Goal: Information Seeking & Learning: Learn about a topic

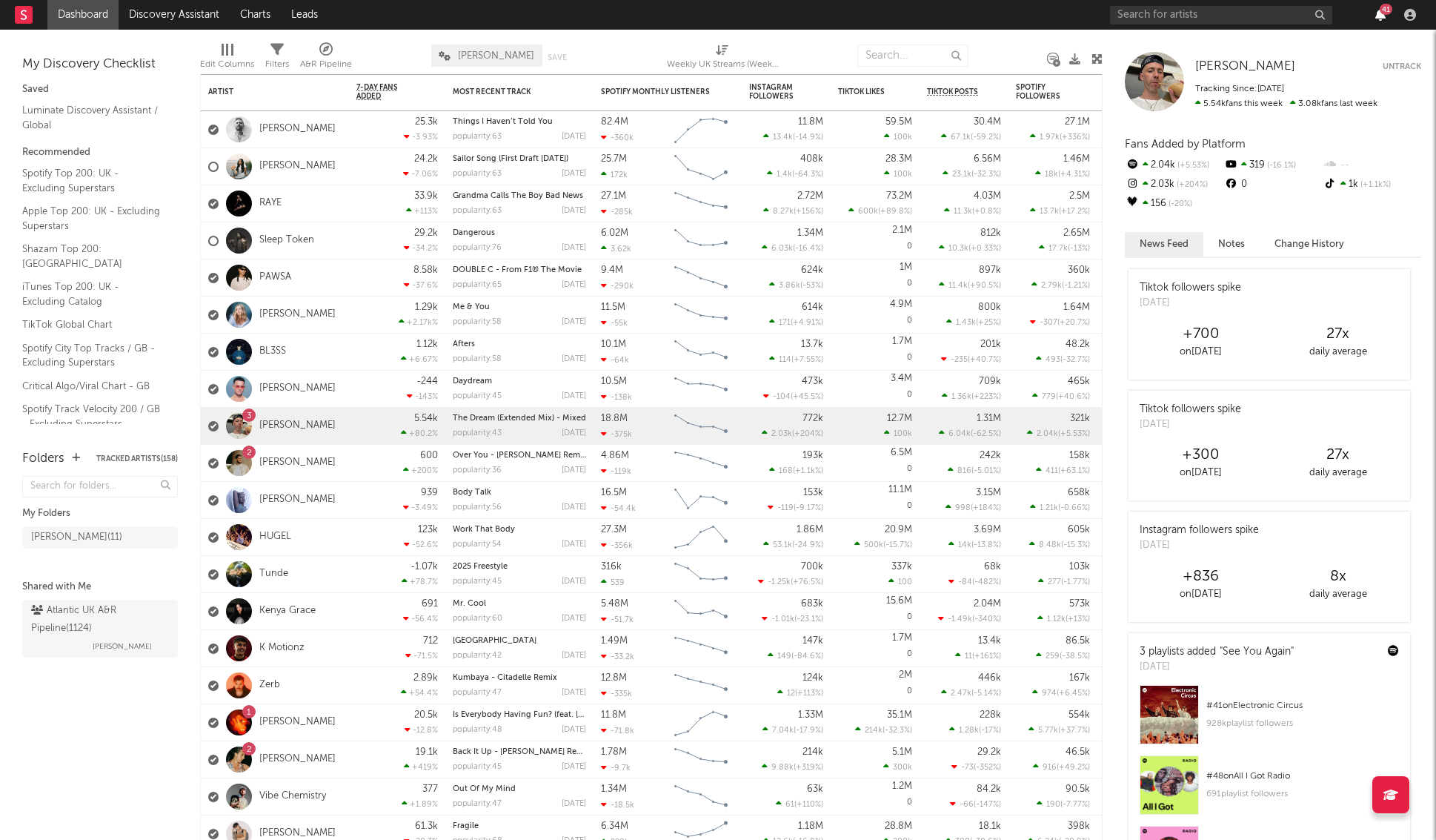
click at [1383, 21] on div "41" at bounding box center [1265, 14] width 311 height 29
click at [1381, 18] on icon "button" at bounding box center [1381, 15] width 10 height 12
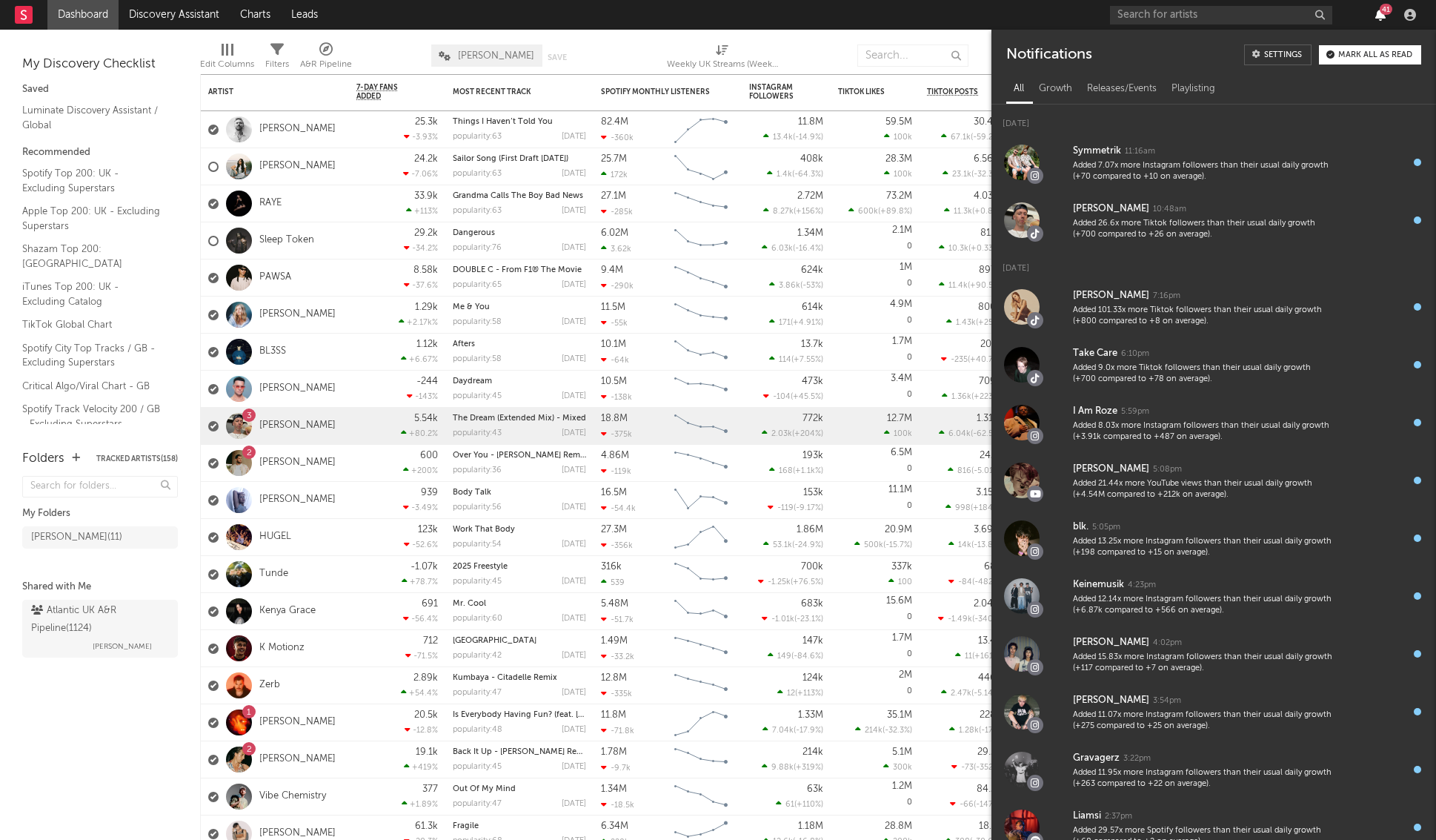
click at [1377, 11] on icon "button" at bounding box center [1381, 15] width 10 height 12
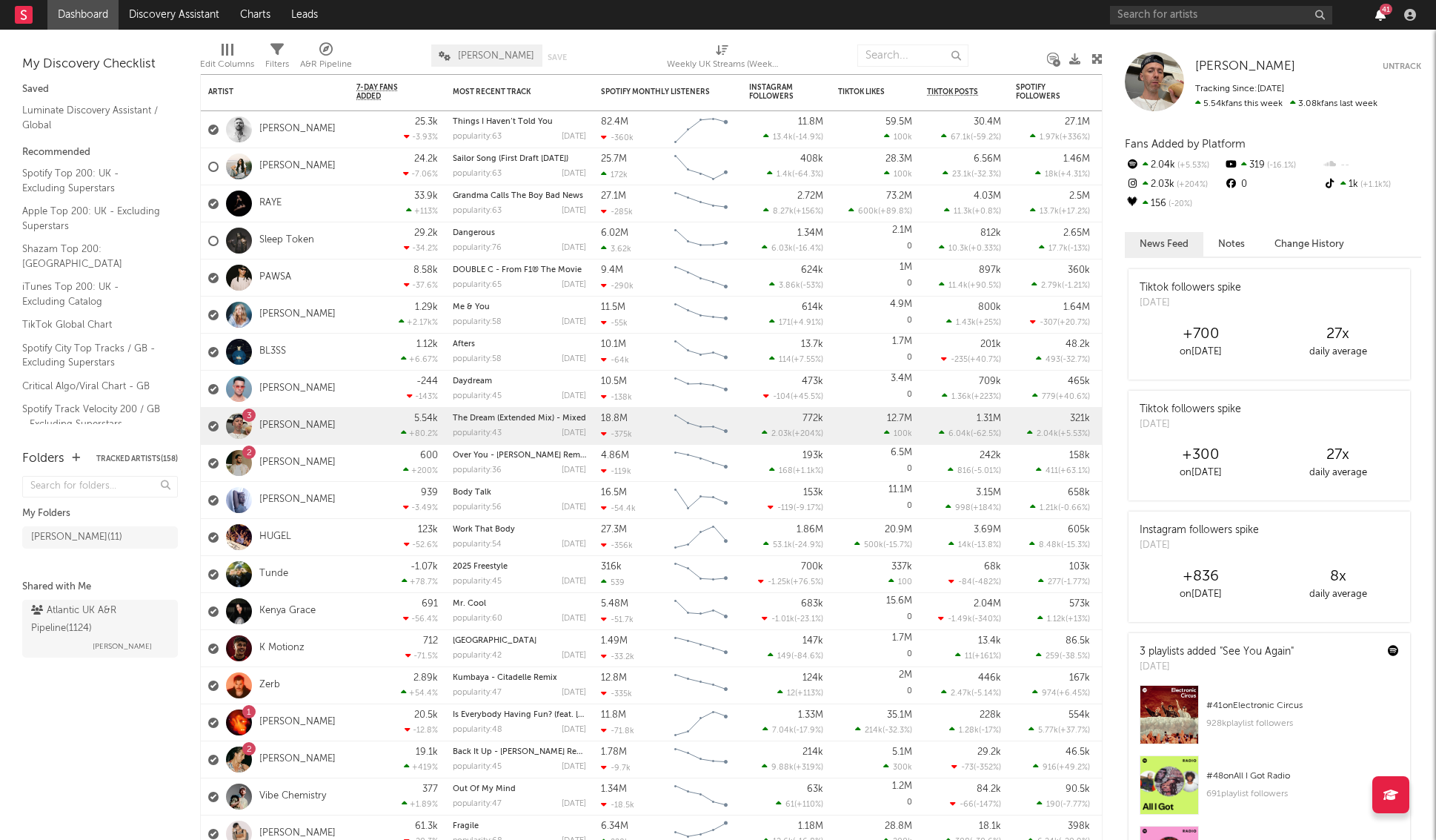
click at [1383, 15] on icon "button" at bounding box center [1381, 15] width 10 height 12
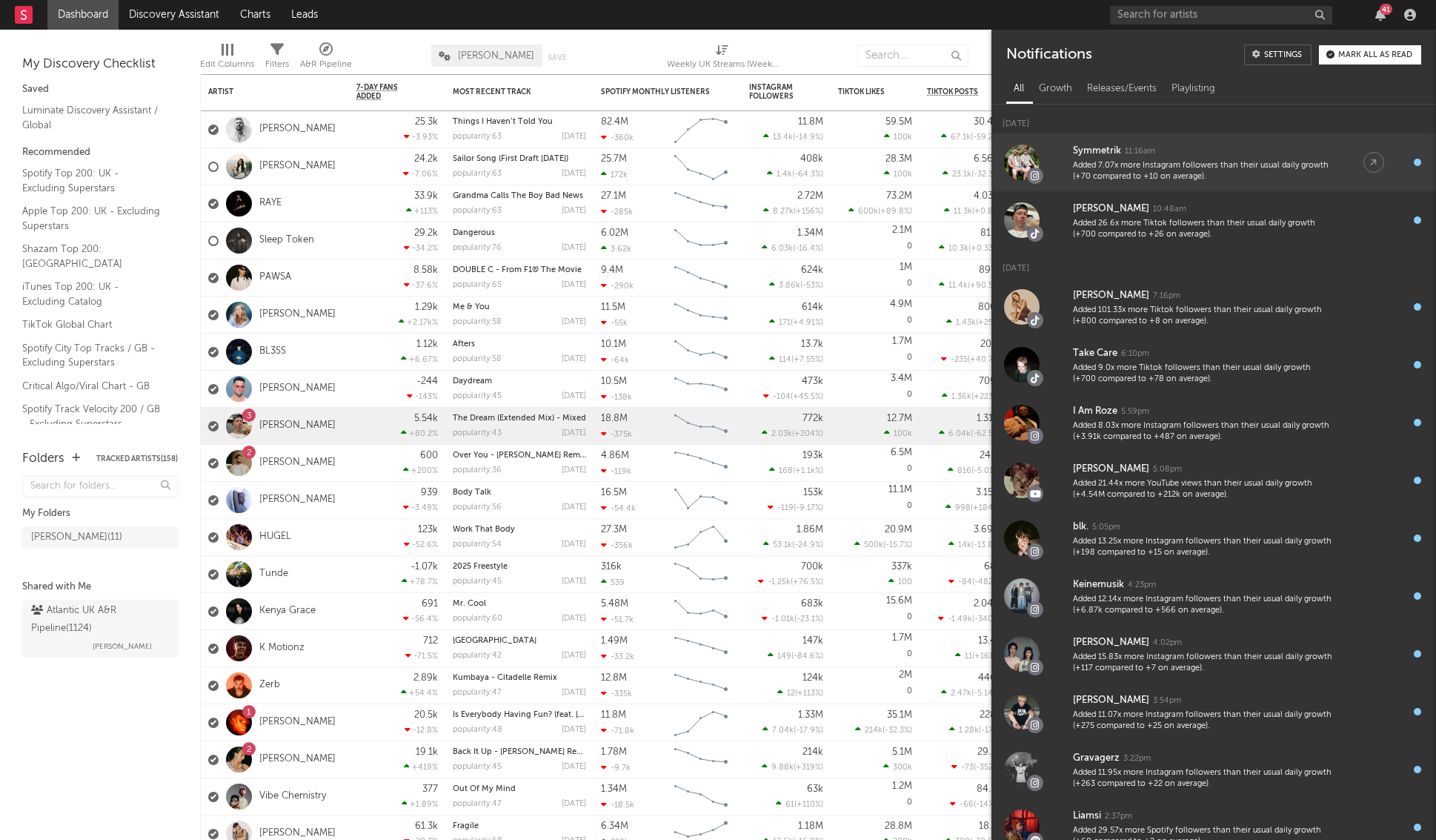
click at [1158, 171] on div "Added 7.07x more Instagram followers than their usual daily growth (+70 compare…" at bounding box center [1204, 171] width 261 height 23
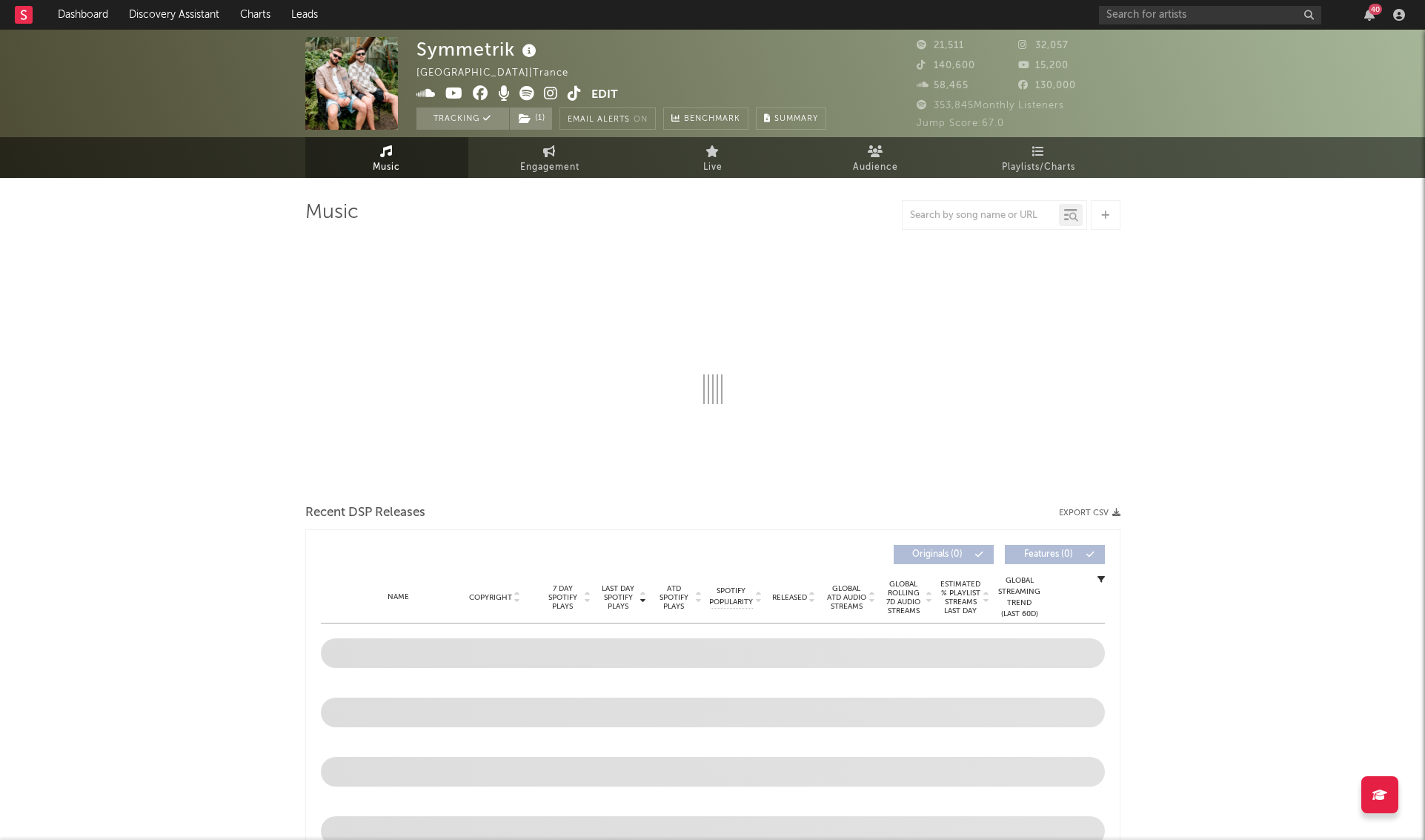
click at [544, 100] on link at bounding box center [551, 95] width 14 height 15
select select "6m"
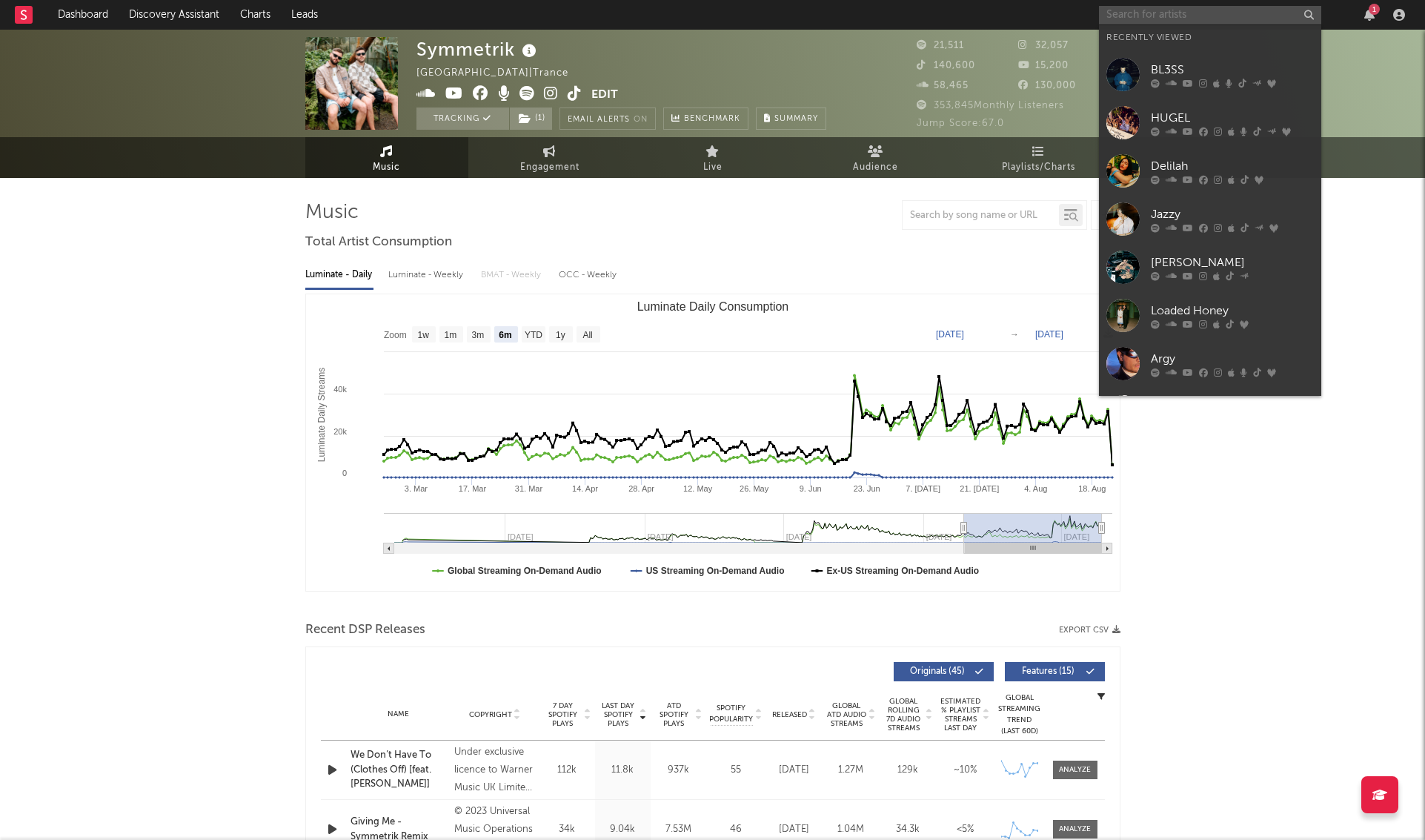
click at [1196, 21] on input "text" at bounding box center [1210, 15] width 222 height 18
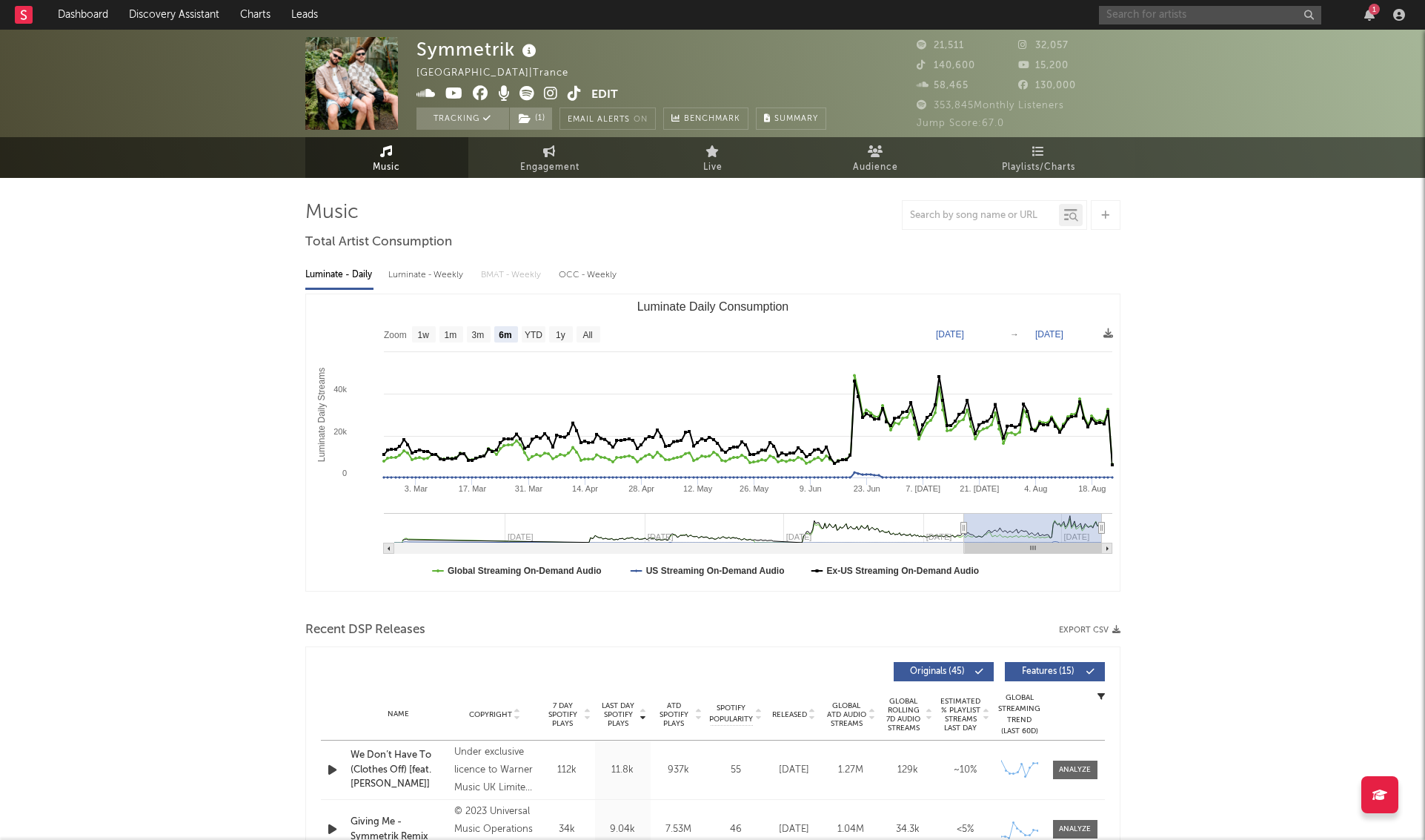
click at [1154, 16] on input "text" at bounding box center [1210, 15] width 222 height 18
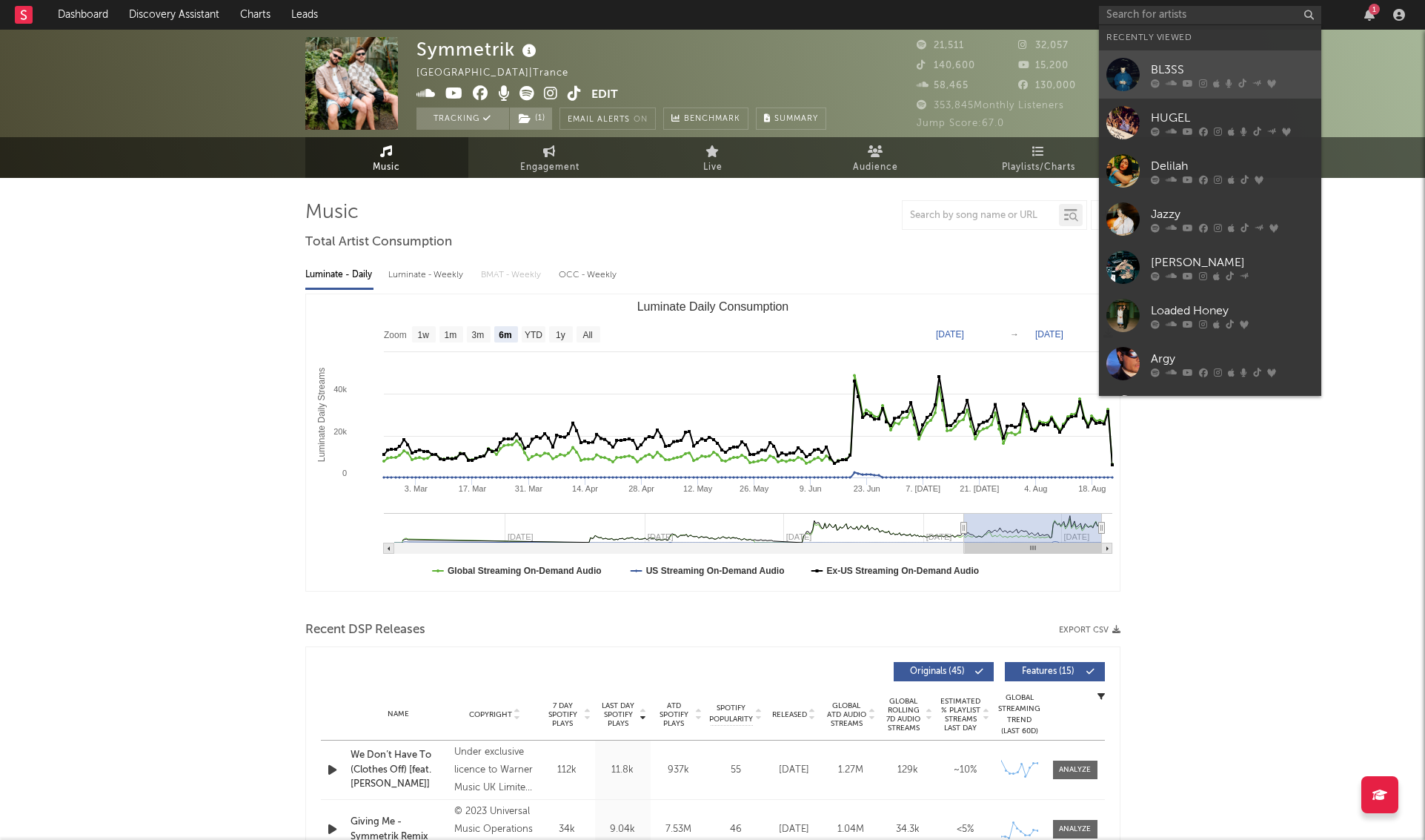
click at [1158, 71] on div "BL3SS" at bounding box center [1232, 69] width 163 height 18
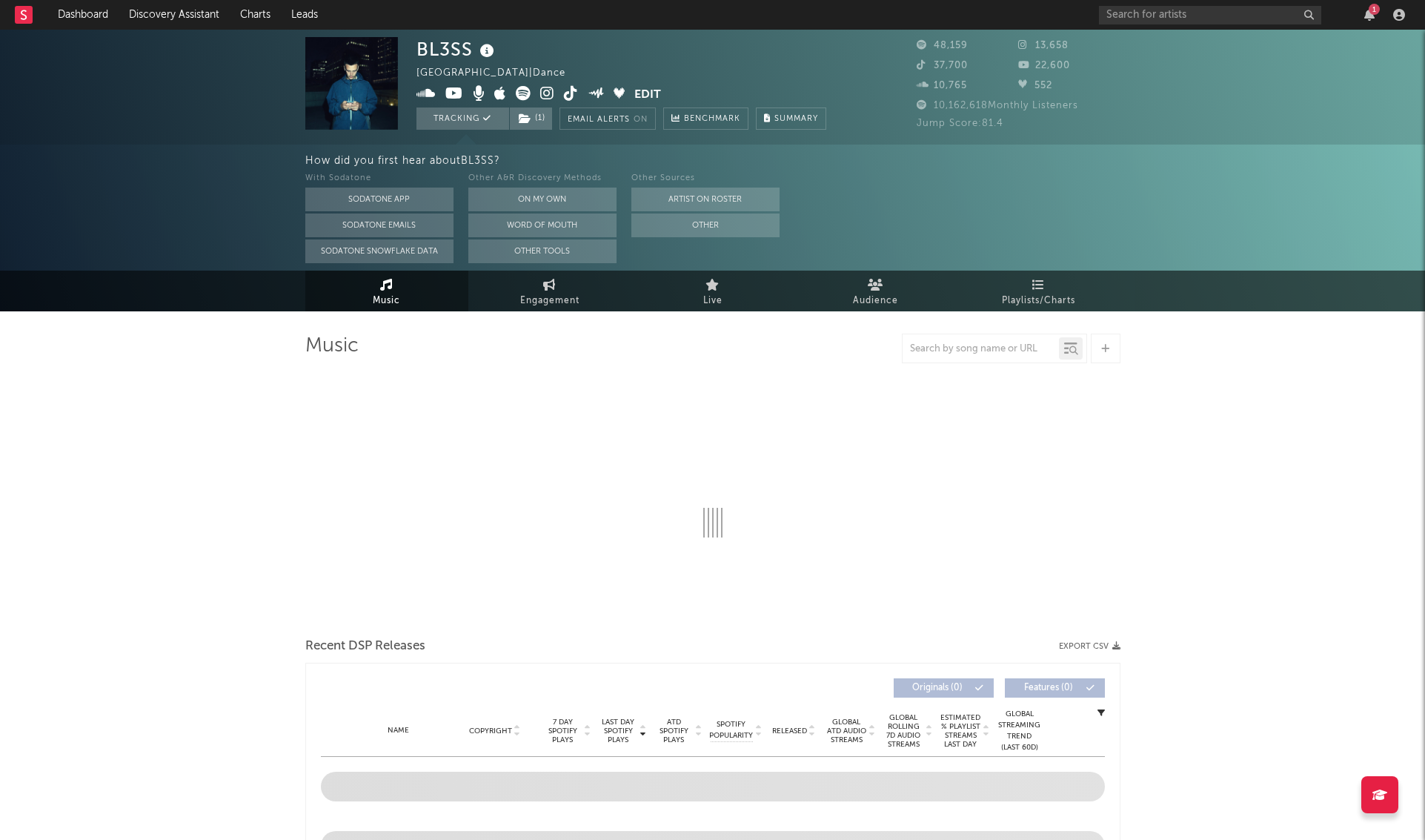
select select "6m"
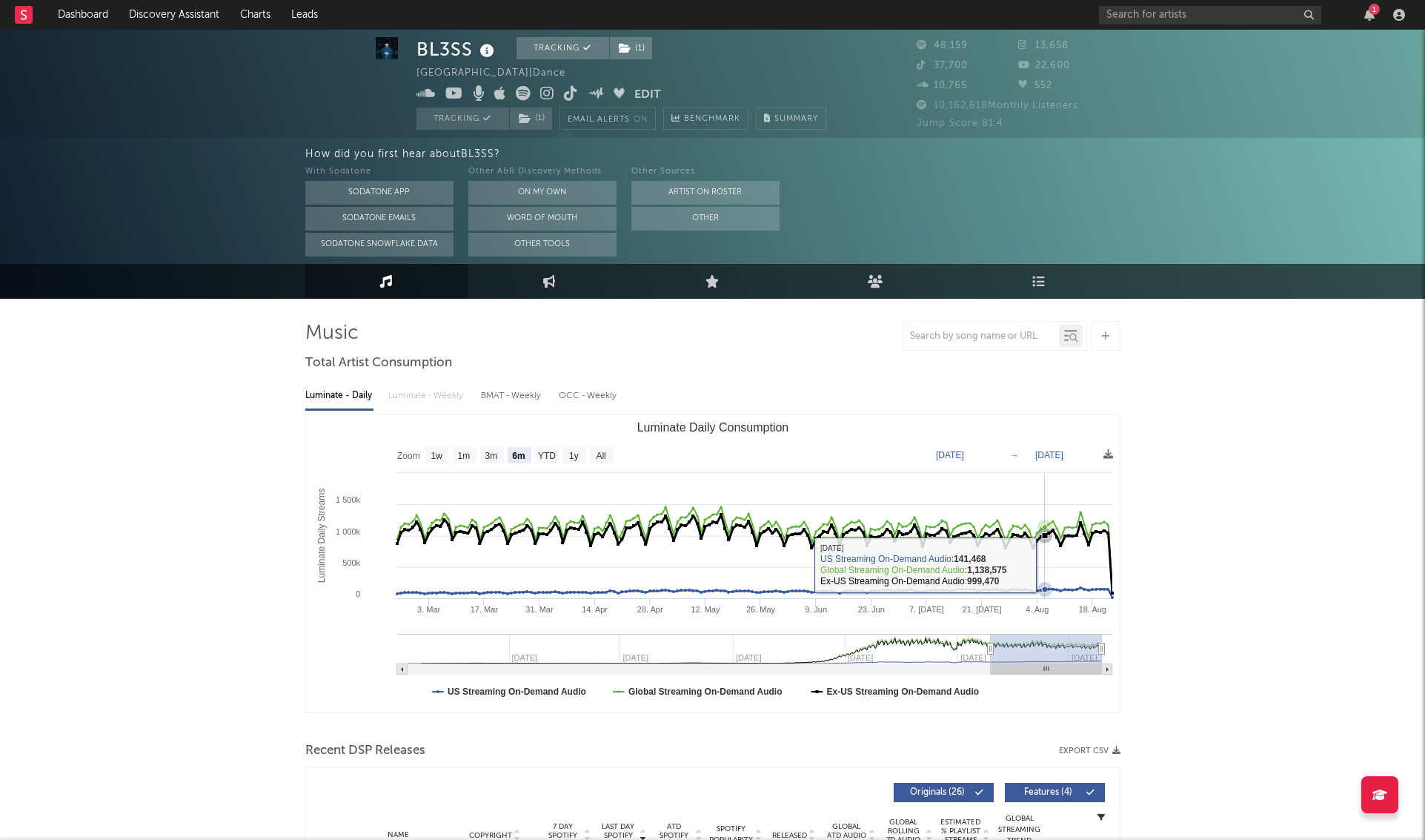
scroll to position [14, 0]
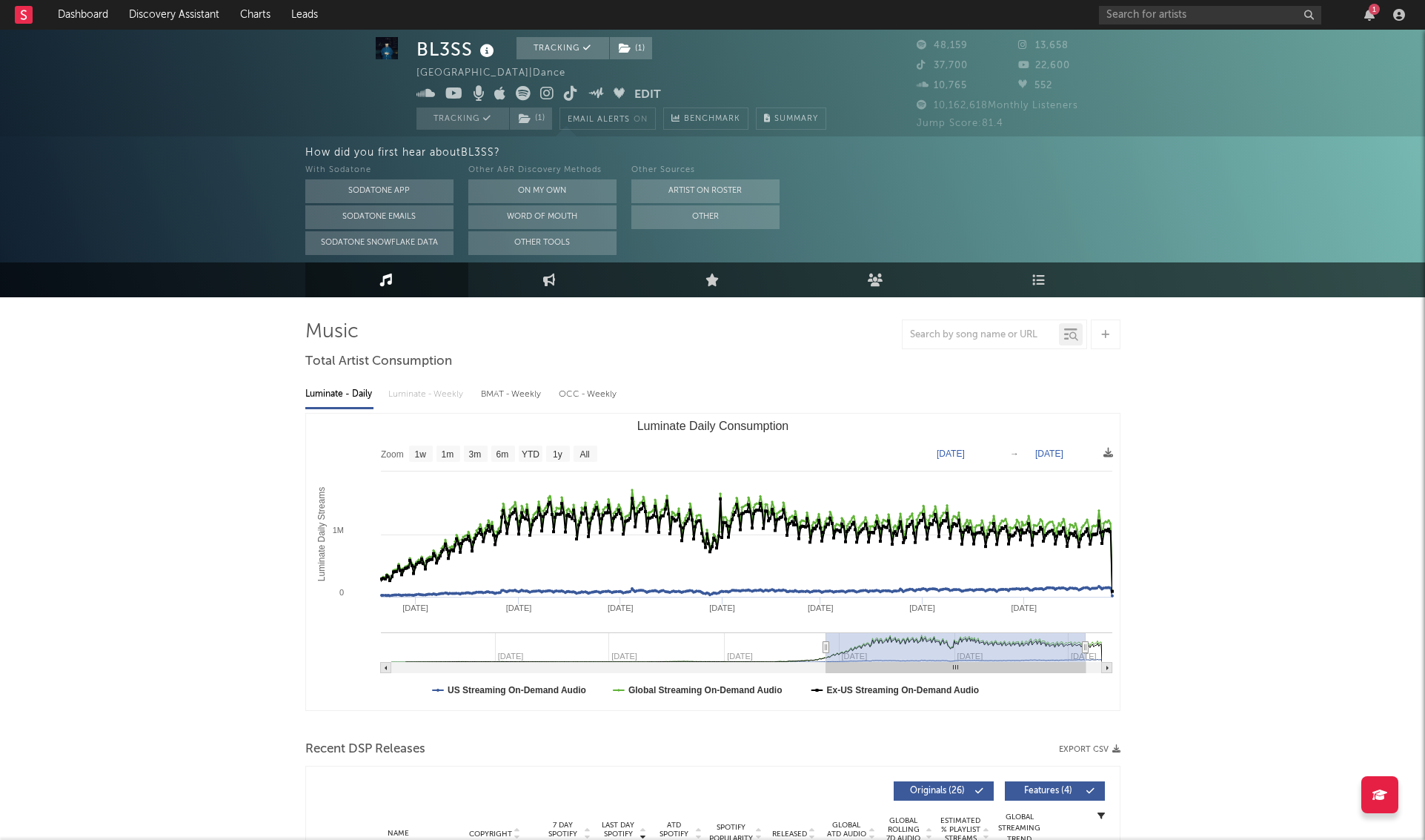
type input "[DATE]"
drag, startPoint x: 988, startPoint y: 649, endPoint x: 826, endPoint y: 652, distance: 162.0
click at [826, 652] on icon "Luminate Daily Consumption" at bounding box center [825, 647] width 6 height 11
type input "[DATE]"
drag, startPoint x: 1083, startPoint y: 645, endPoint x: 1176, endPoint y: 644, distance: 93.0
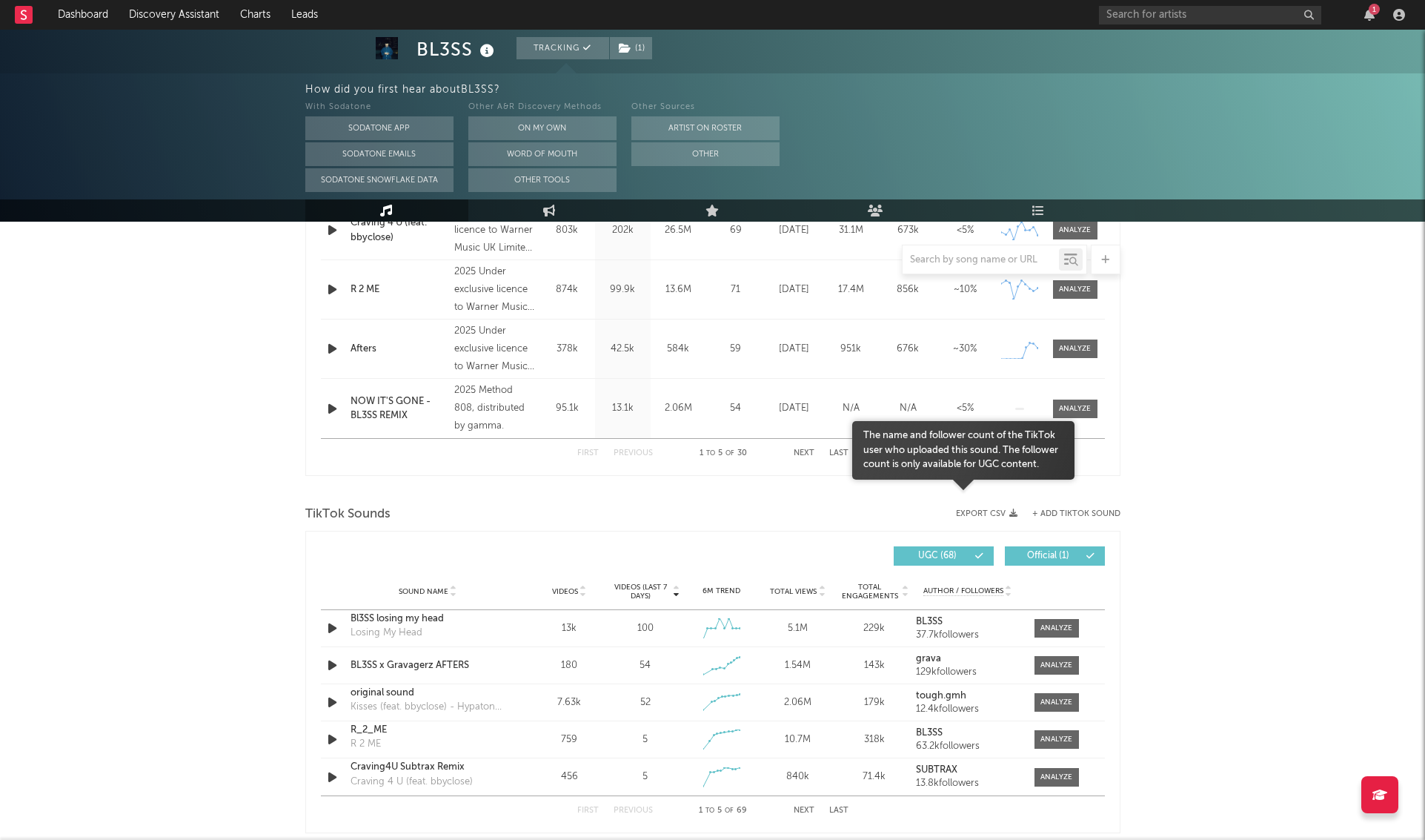
scroll to position [825, 0]
